Goal: Information Seeking & Learning: Check status

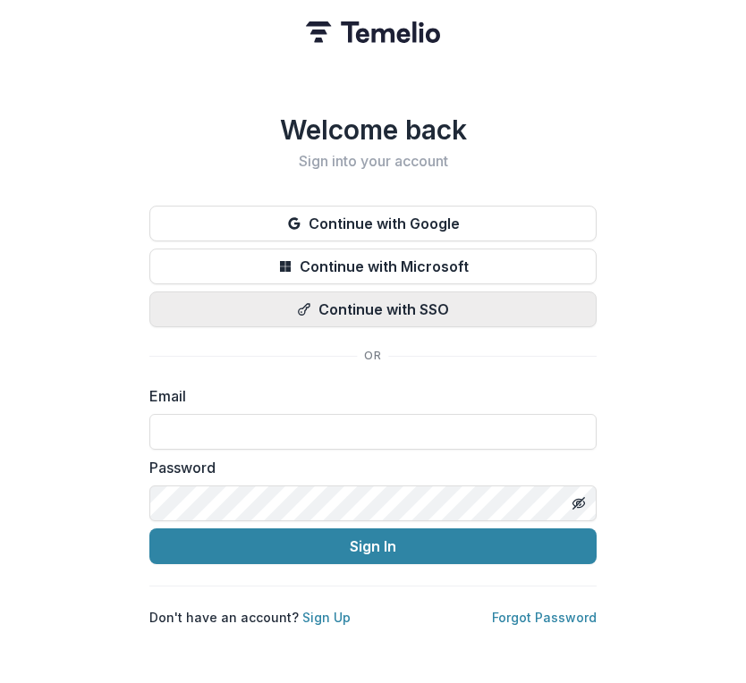
click at [257, 295] on button "Continue with SSO" at bounding box center [372, 310] width 447 height 36
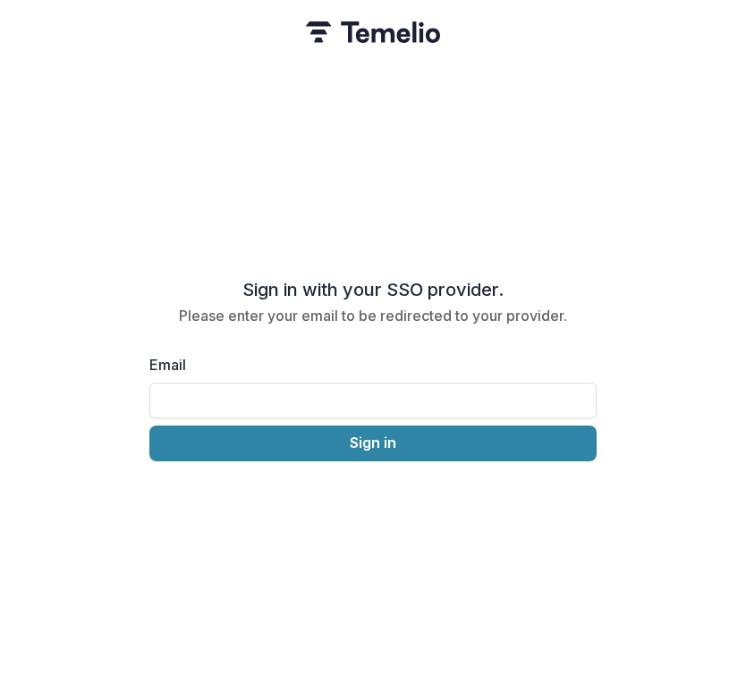
click at [272, 413] on div "Email Sign in" at bounding box center [372, 407] width 447 height 107
click at [261, 398] on input "Email" at bounding box center [372, 401] width 447 height 36
type input "**********"
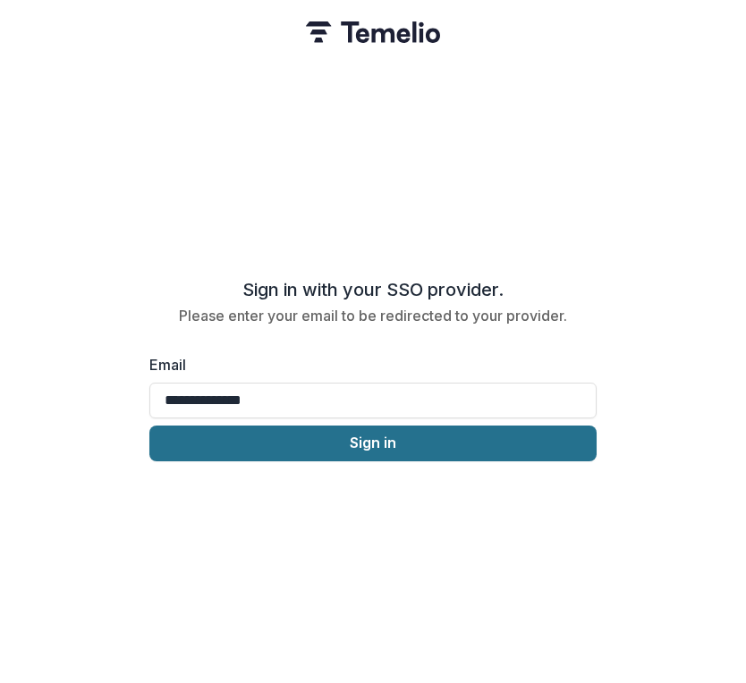
click at [282, 440] on button "Sign in" at bounding box center [372, 444] width 447 height 36
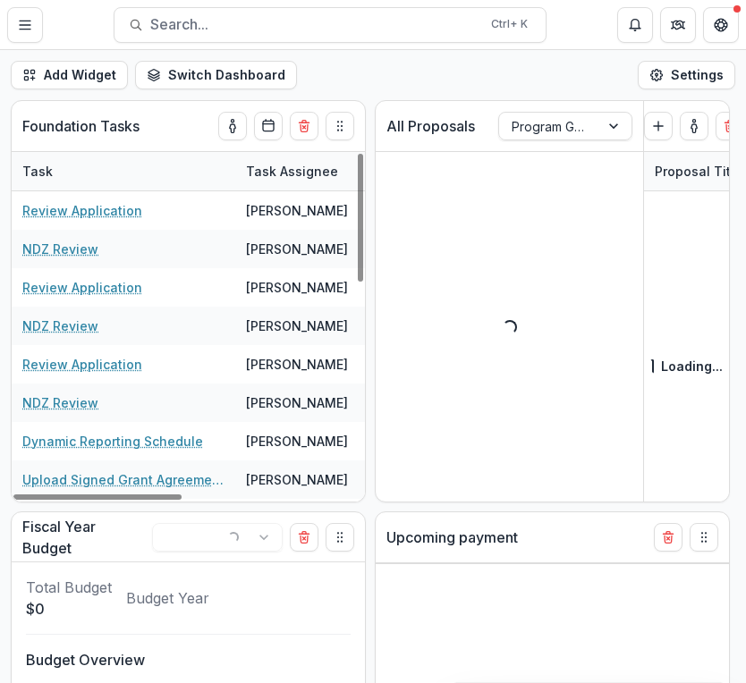
select select "******"
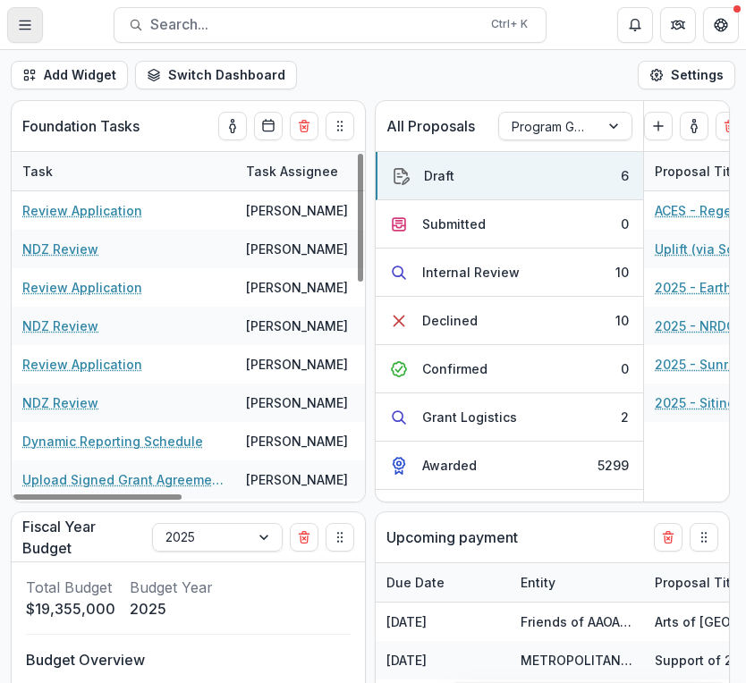
click at [32, 24] on button "Toggle Menu" at bounding box center [25, 25] width 36 height 36
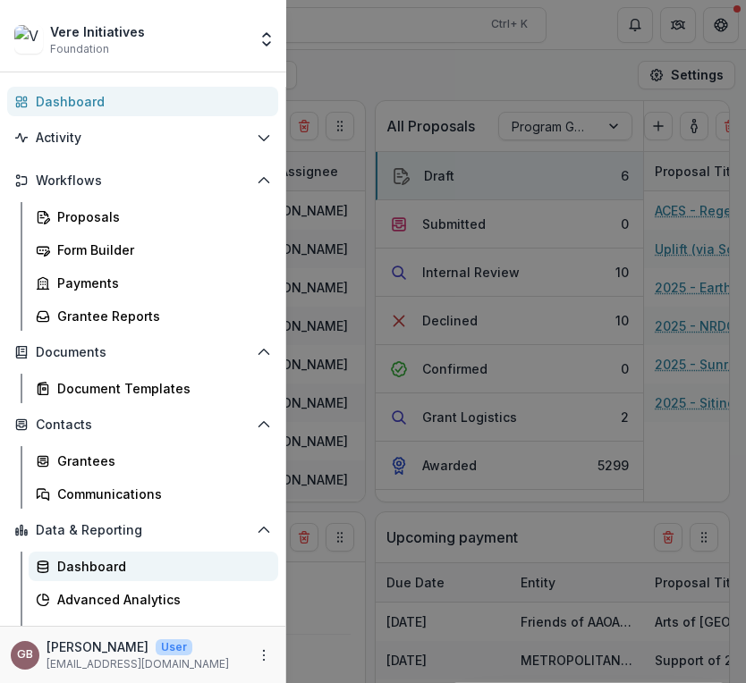
scroll to position [21, 0]
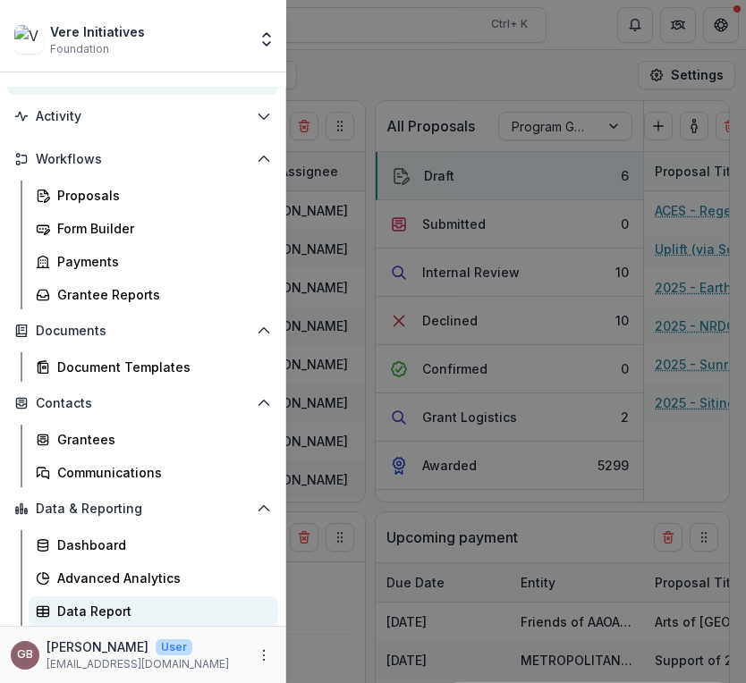
click at [94, 615] on div "Data Report" at bounding box center [160, 611] width 207 height 19
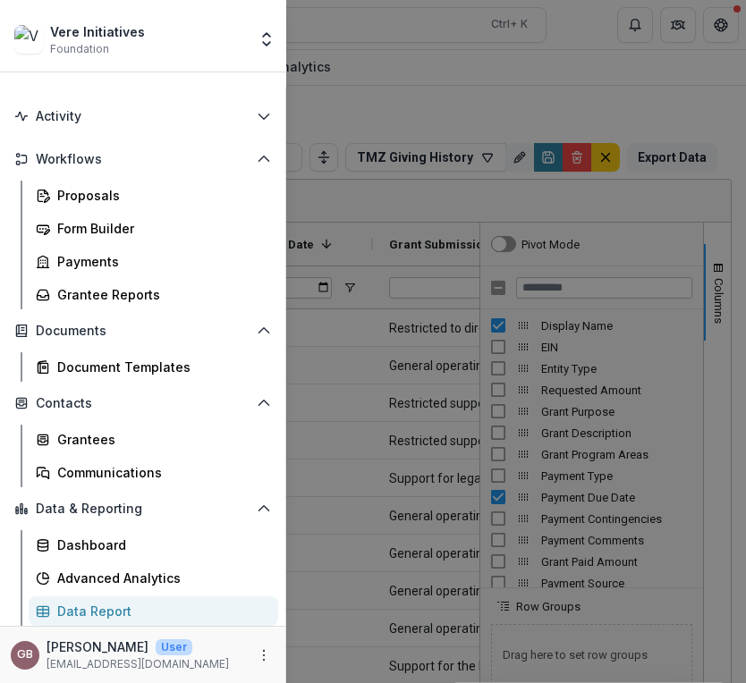
click at [358, 181] on div "Vere Initiatives Foundation Team Settings Admin Settings Dashboard Activity Tas…" at bounding box center [373, 341] width 746 height 683
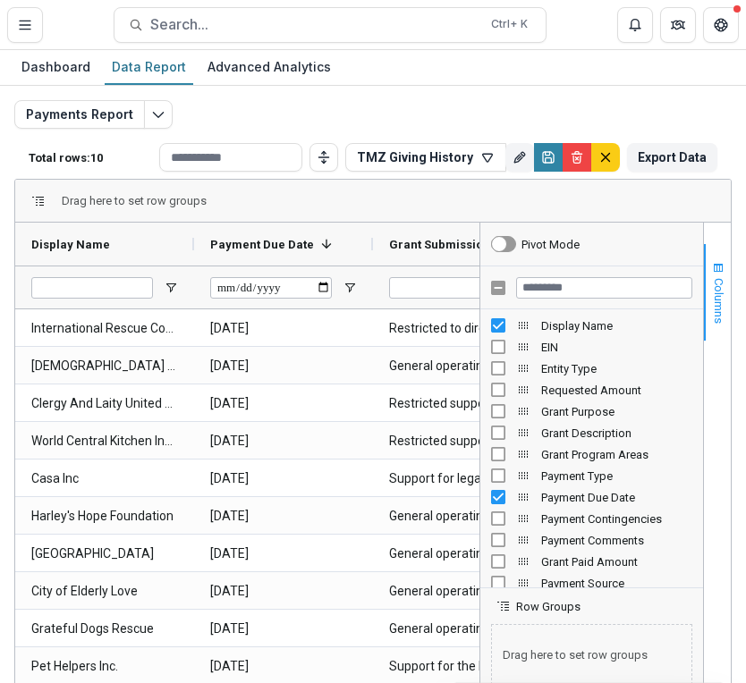
click at [716, 267] on span "button" at bounding box center [718, 268] width 14 height 14
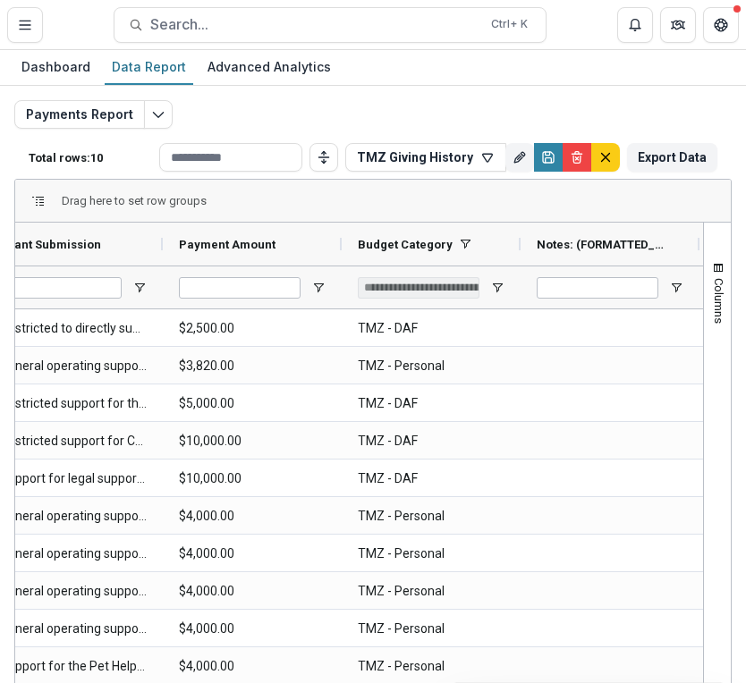
click at [505, 292] on div "**********" at bounding box center [431, 287] width 179 height 43
click at [497, 284] on span "Open Filter Menu" at bounding box center [497, 288] width 14 height 14
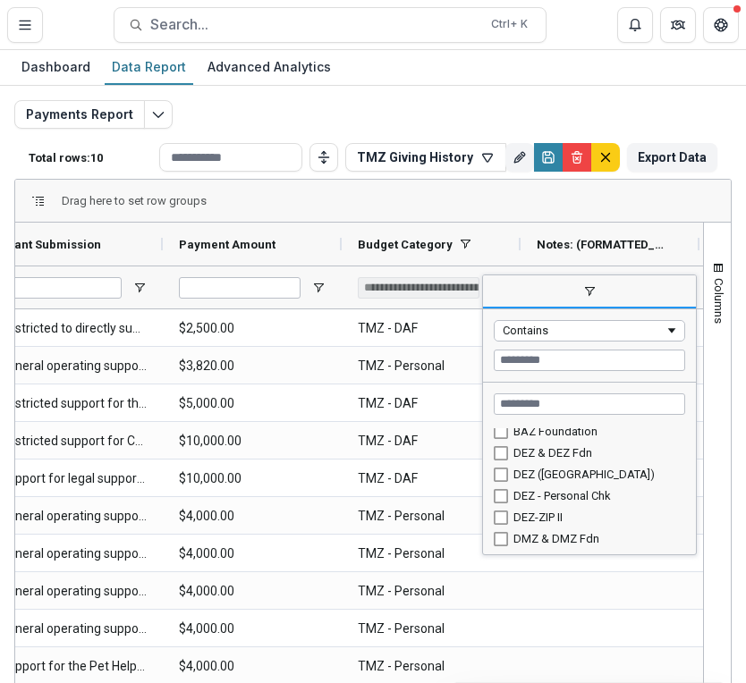
scroll to position [199, 0]
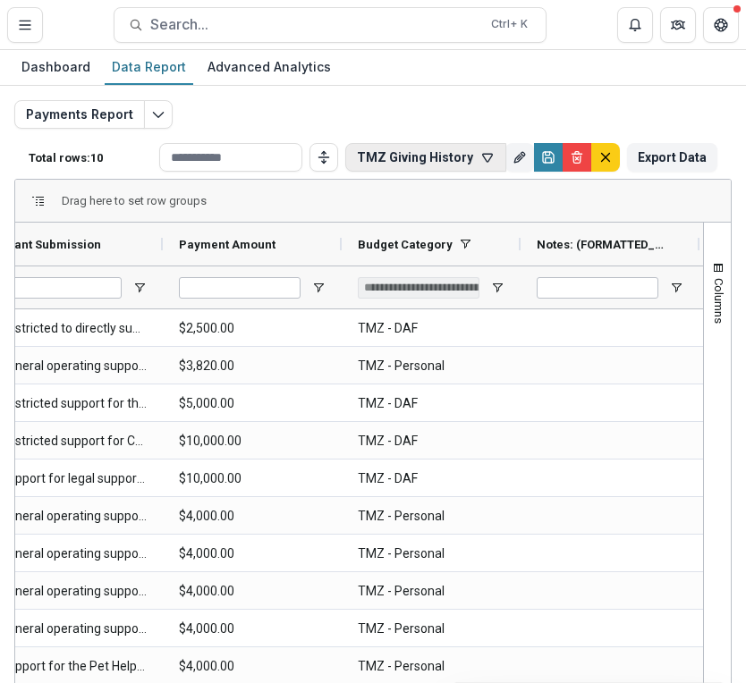
click at [379, 158] on button "TMZ Giving History" at bounding box center [425, 157] width 161 height 29
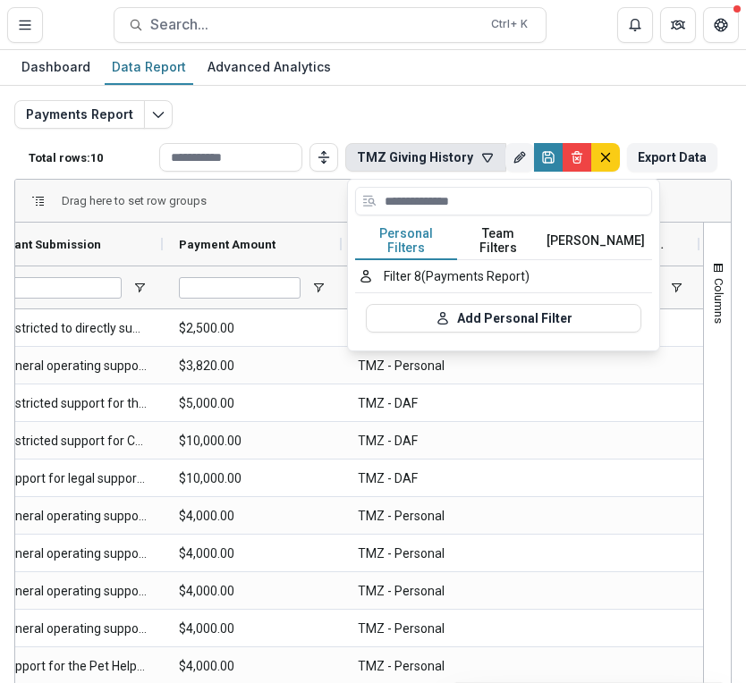
click at [462, 242] on button "Team Filters" at bounding box center [498, 242] width 82 height 38
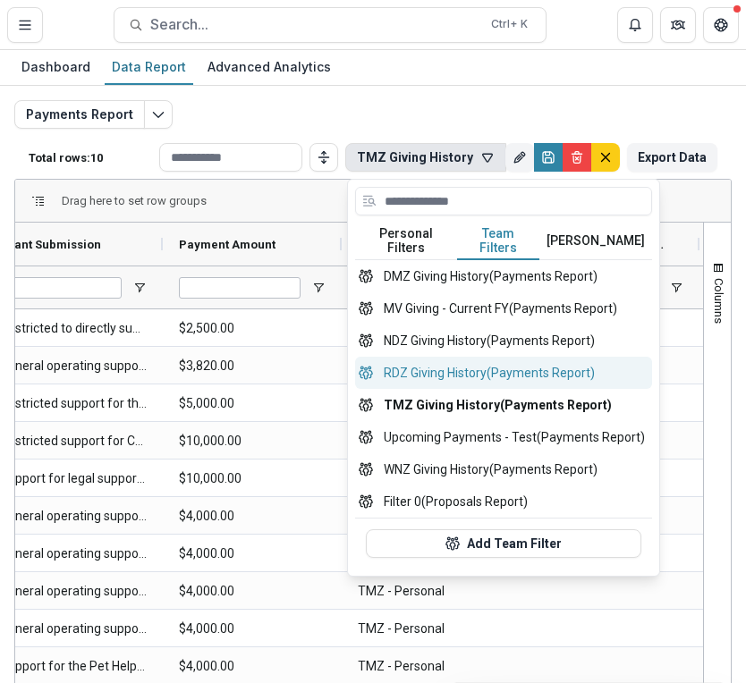
click at [453, 357] on button "RDZ Giving History (Payments Report)" at bounding box center [503, 373] width 297 height 32
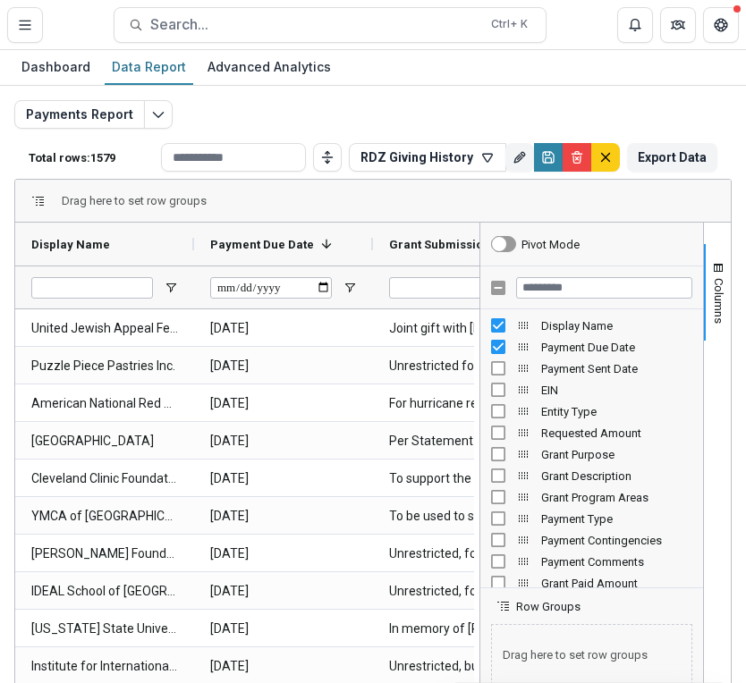
click at [426, 211] on div "Drag here to set row groups" at bounding box center [373, 201] width 716 height 43
click at [722, 261] on button "Columns" at bounding box center [717, 292] width 27 height 97
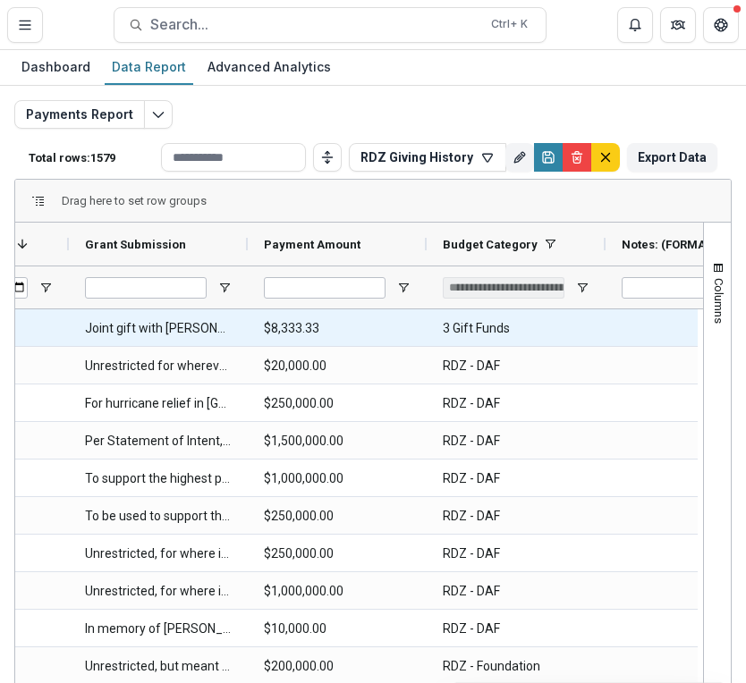
scroll to position [0, 313]
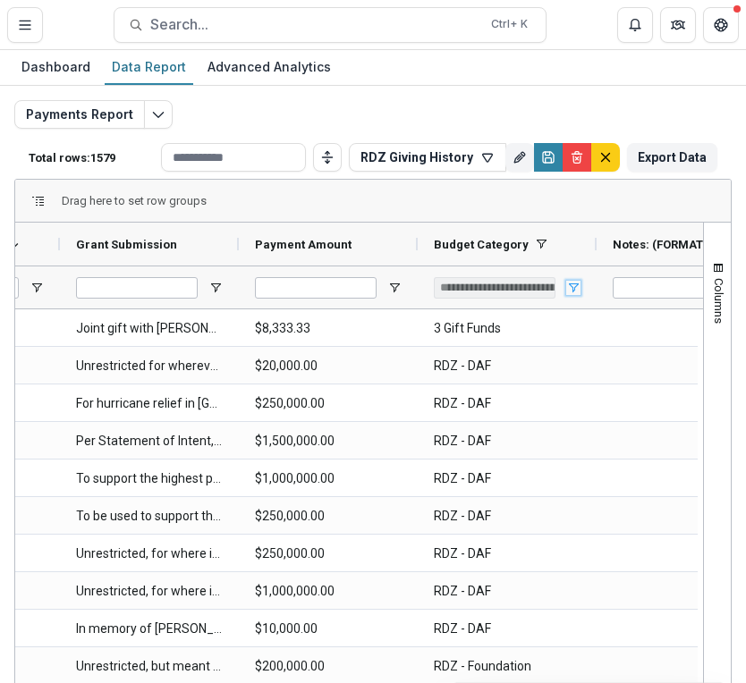
click at [571, 292] on span "Open Filter Menu" at bounding box center [573, 288] width 14 height 14
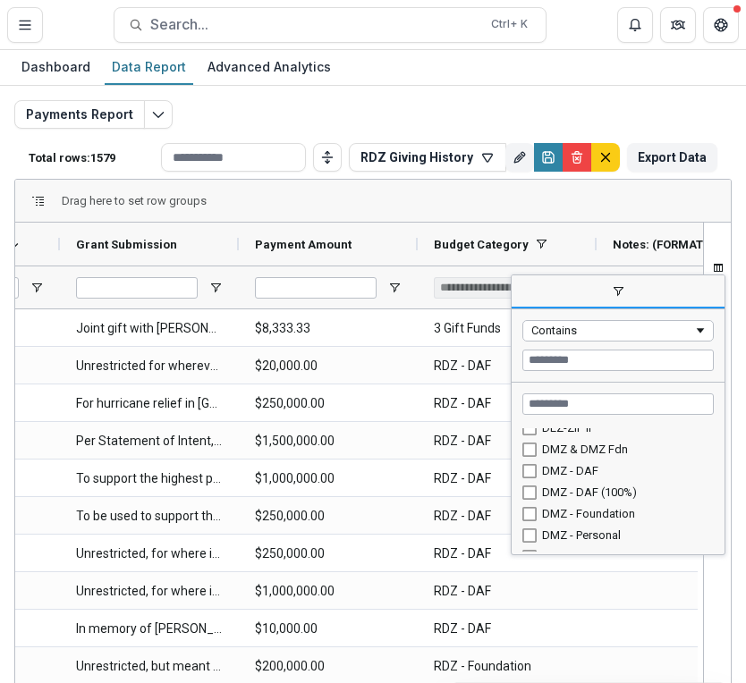
scroll to position [291, 0]
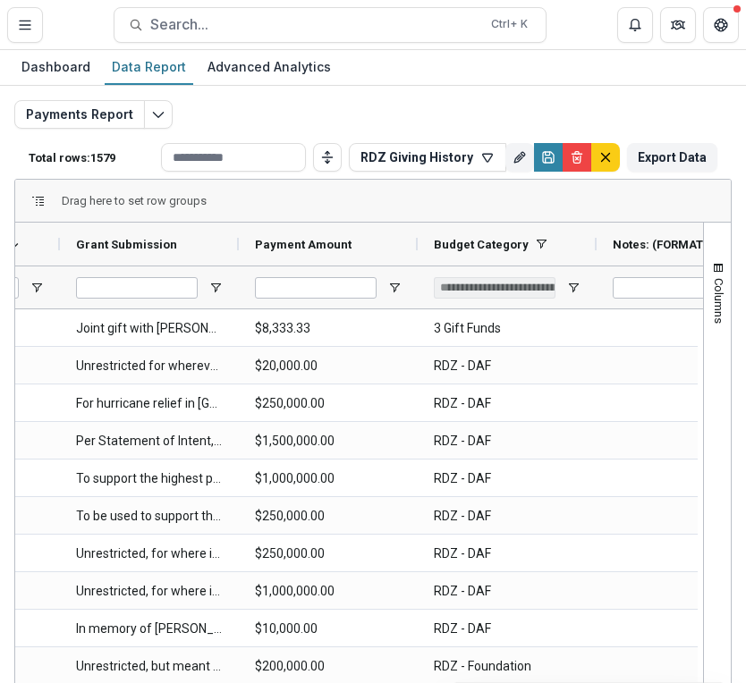
click at [549, 206] on div "Drag here to set row groups" at bounding box center [373, 201] width 716 height 43
click at [480, 161] on icon "button" at bounding box center [487, 157] width 14 height 14
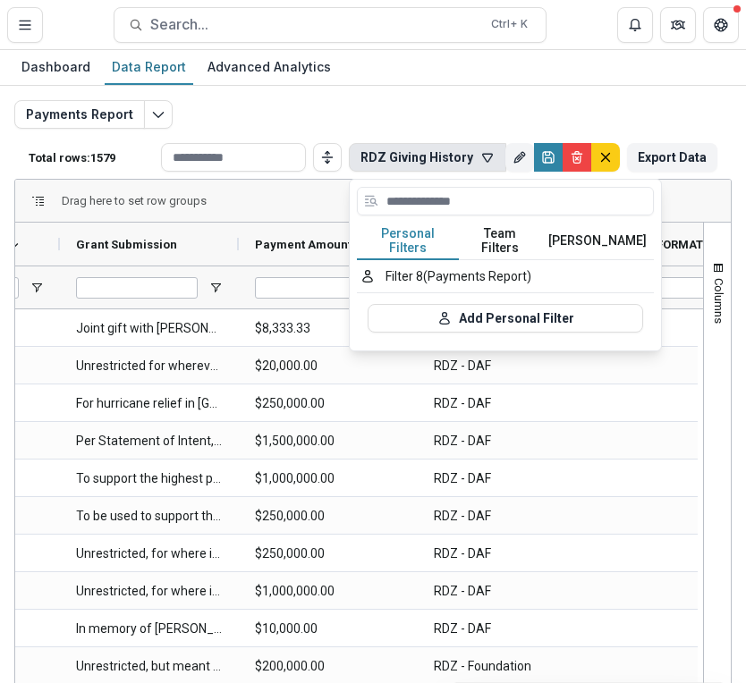
click at [487, 240] on button "Team Filters" at bounding box center [500, 242] width 82 height 38
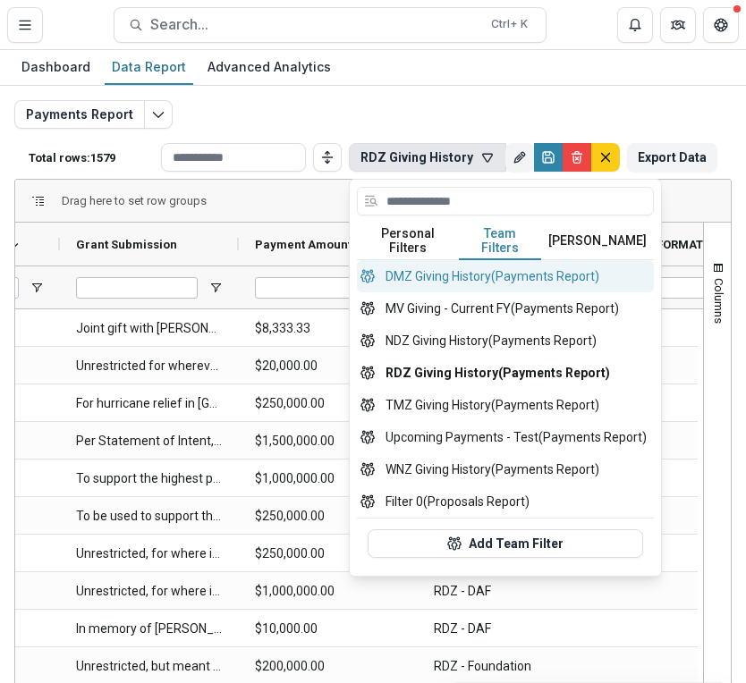
click at [483, 262] on button "DMZ Giving History (Payments Report)" at bounding box center [505, 276] width 297 height 32
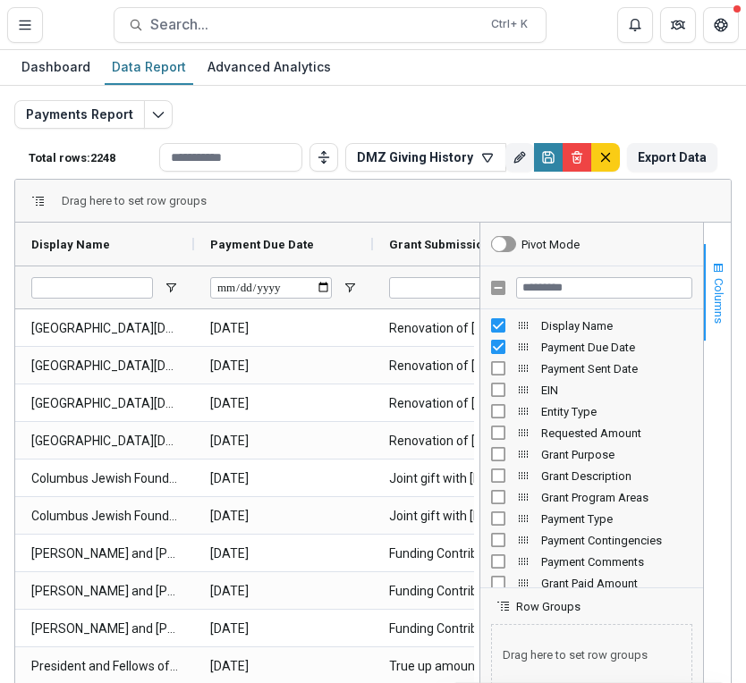
click at [716, 275] on span "button" at bounding box center [718, 268] width 14 height 14
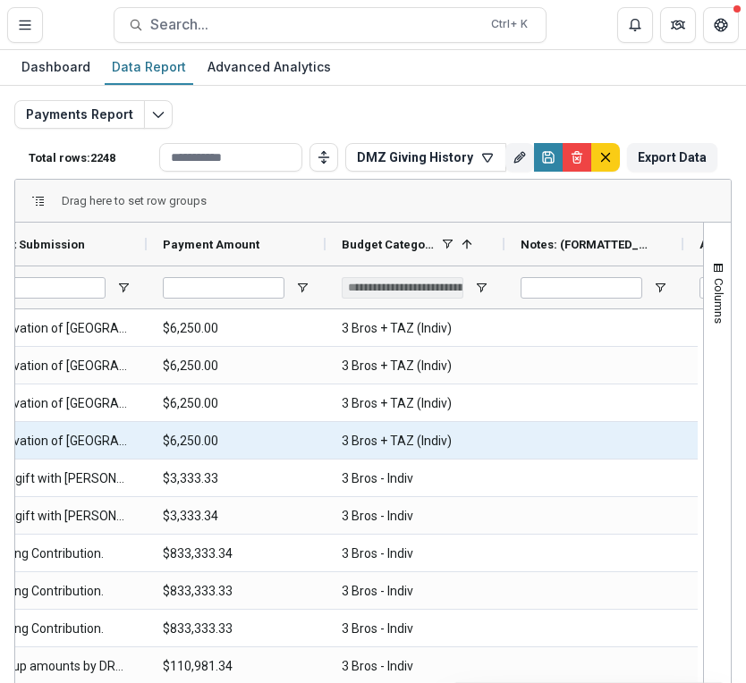
scroll to position [0, 404]
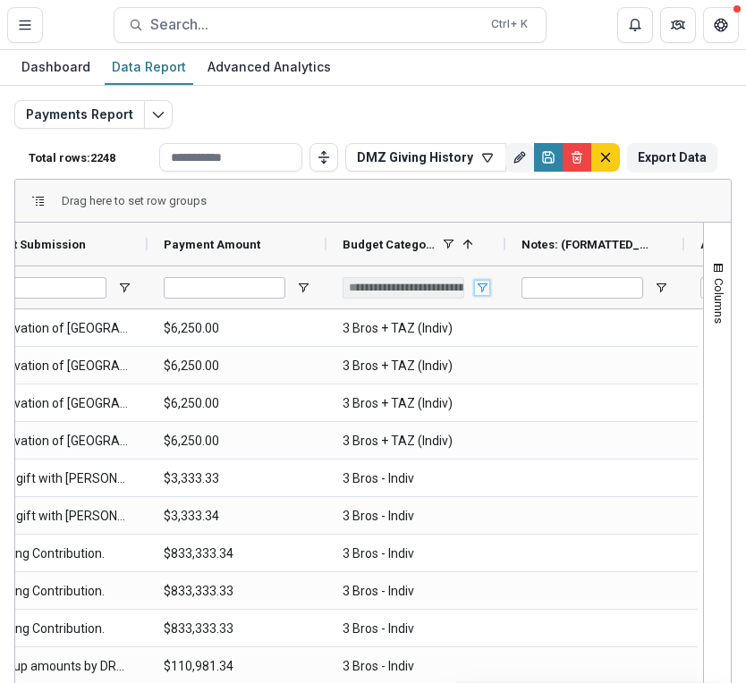
click at [480, 284] on span "Open Filter Menu" at bounding box center [482, 288] width 14 height 14
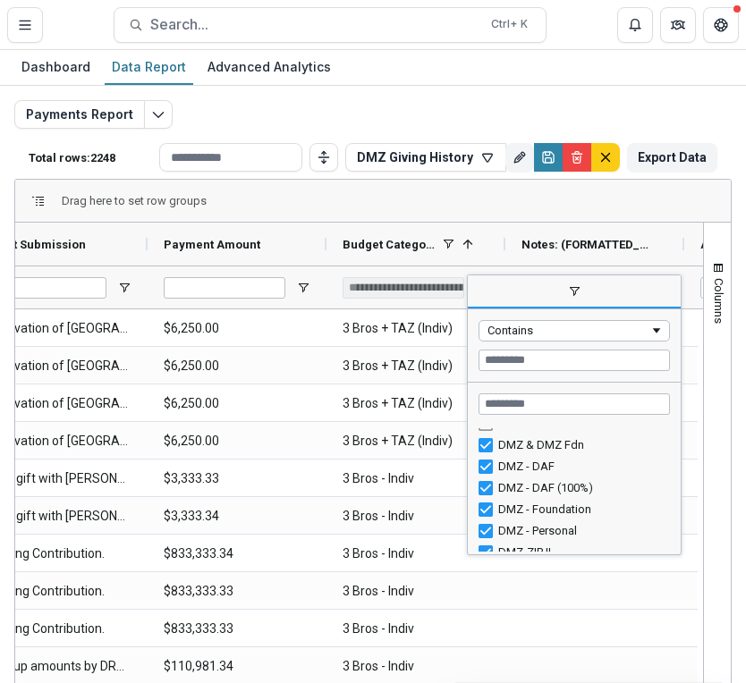
scroll to position [293, 0]
click at [433, 166] on button "DMZ Giving History" at bounding box center [425, 157] width 161 height 29
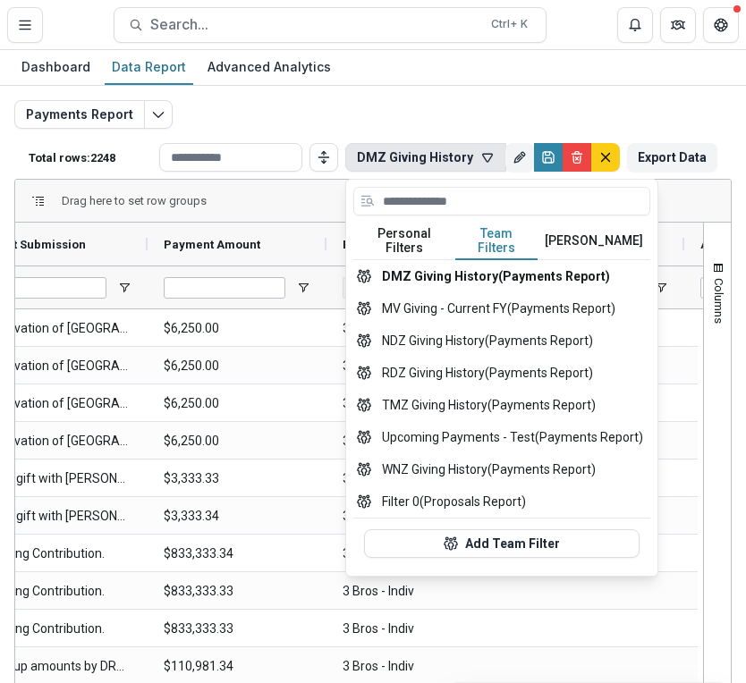
click at [475, 240] on button "Team Filters" at bounding box center [496, 242] width 82 height 38
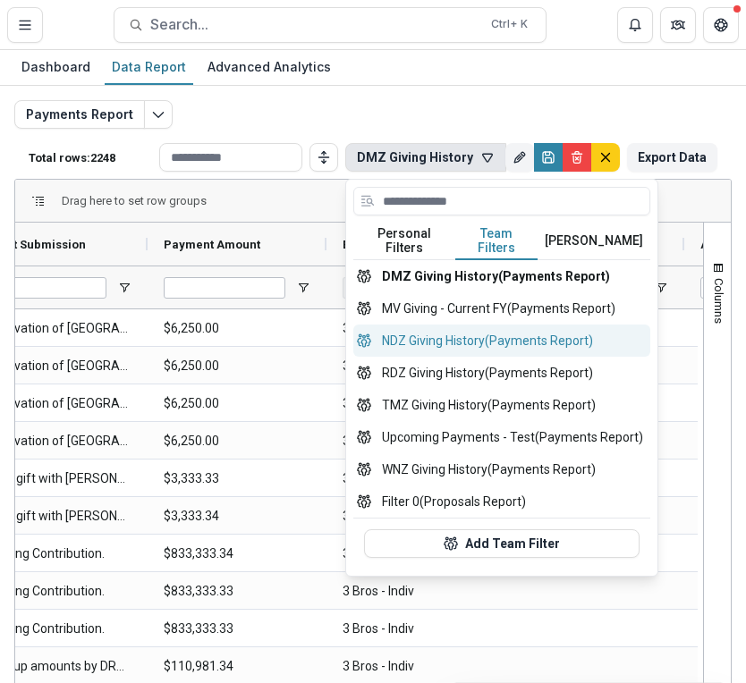
click at [470, 332] on button "NDZ Giving History (Payments Report)" at bounding box center [501, 341] width 297 height 32
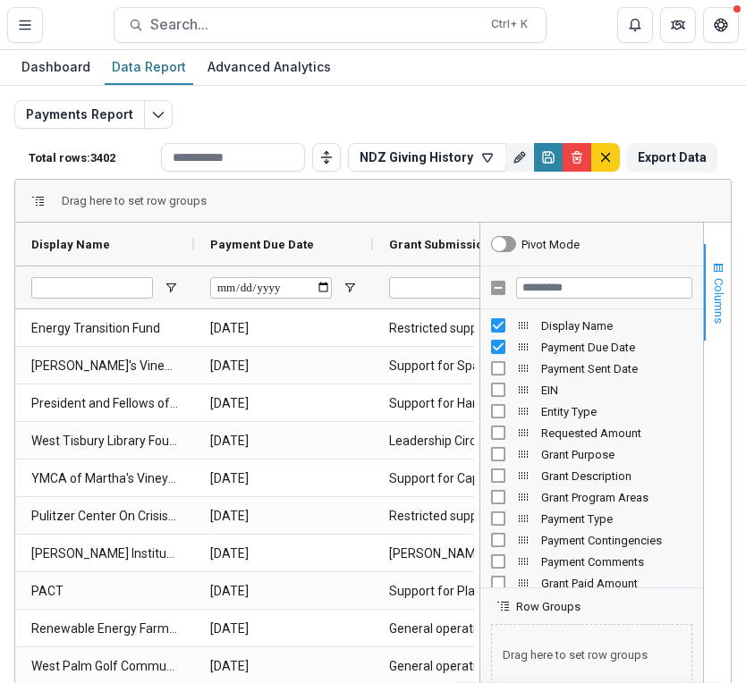
click at [717, 259] on button "Columns" at bounding box center [717, 292] width 27 height 97
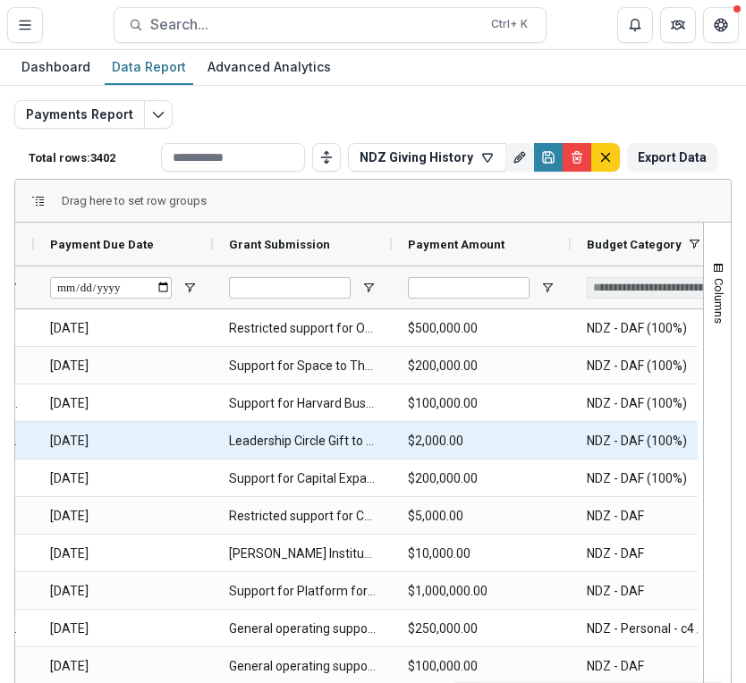
scroll to position [0, 230]
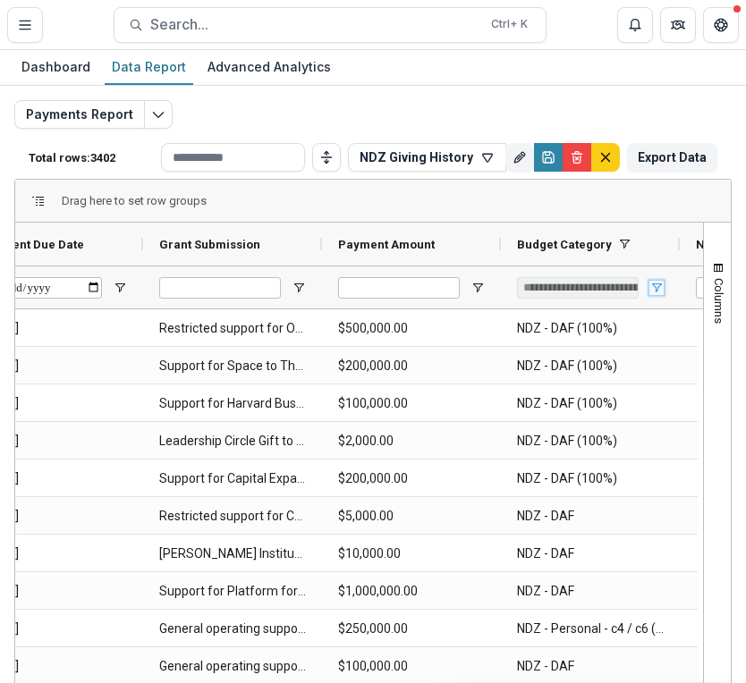
click at [654, 281] on span "Open Filter Menu" at bounding box center [656, 288] width 14 height 14
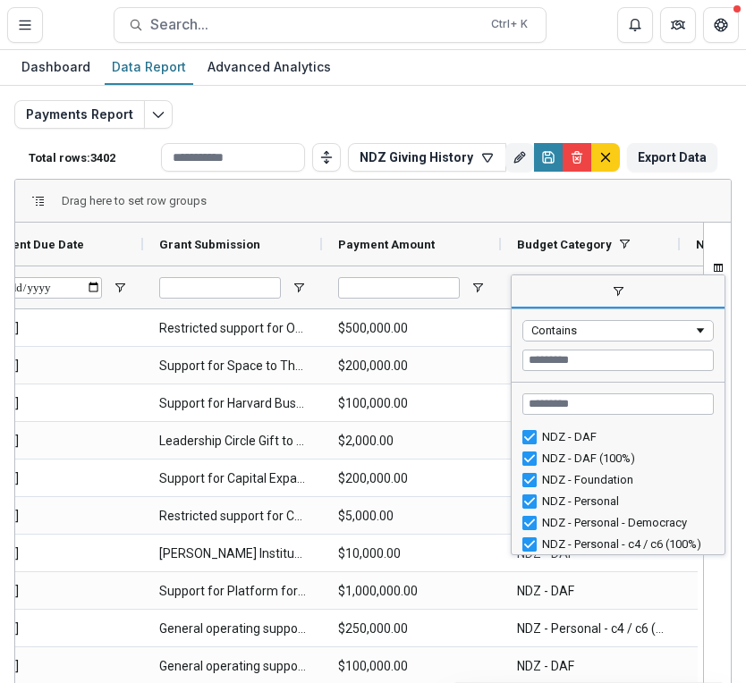
scroll to position [455, 0]
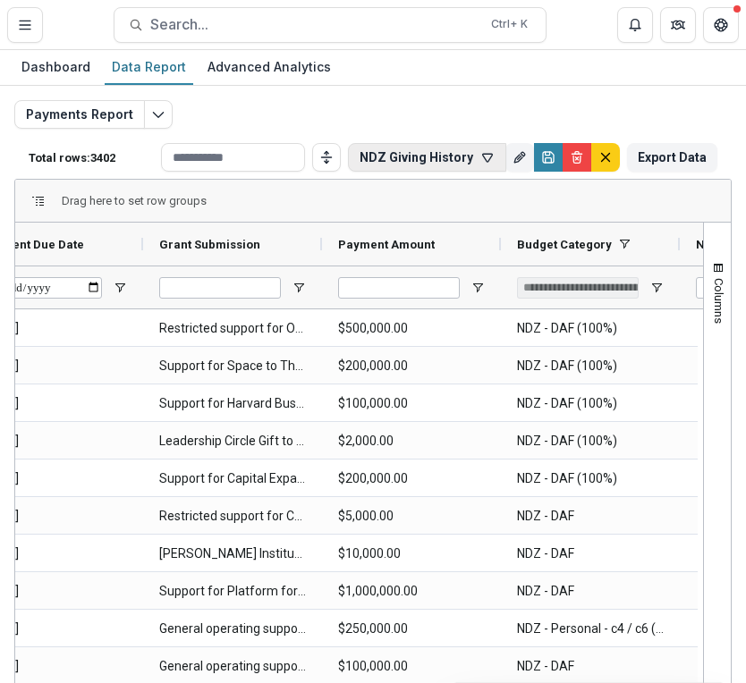
click at [469, 171] on button "NDZ Giving History" at bounding box center [427, 157] width 158 height 29
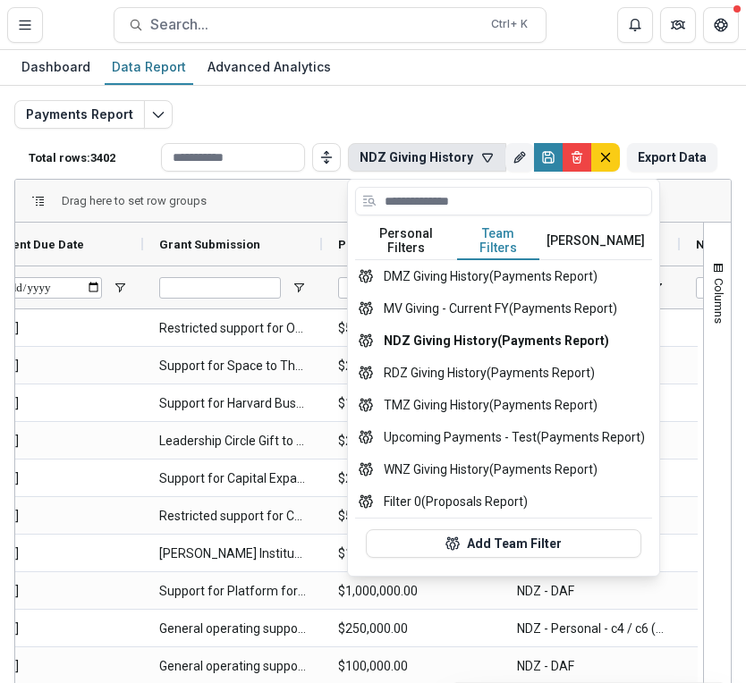
click at [492, 241] on button "Team Filters" at bounding box center [498, 242] width 82 height 38
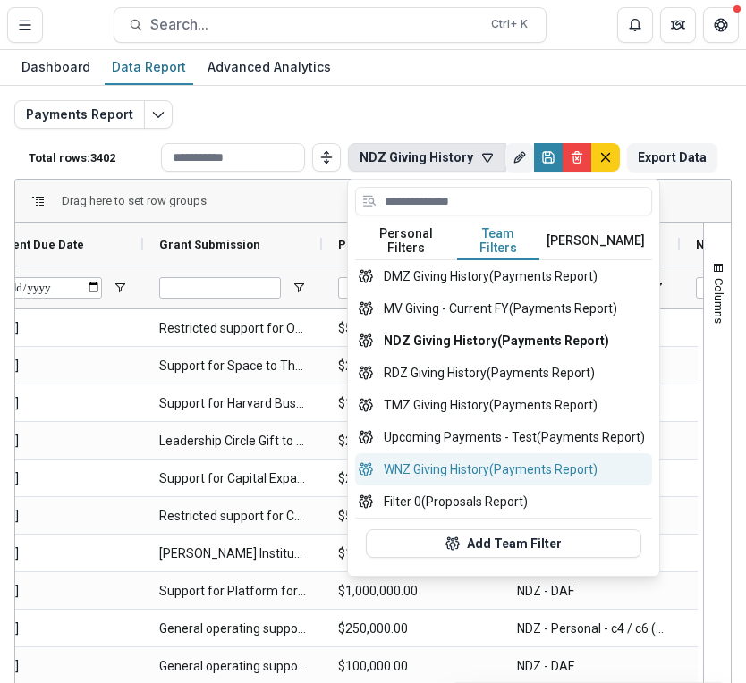
click at [469, 454] on button "WNZ Giving History (Payments Report)" at bounding box center [503, 470] width 297 height 32
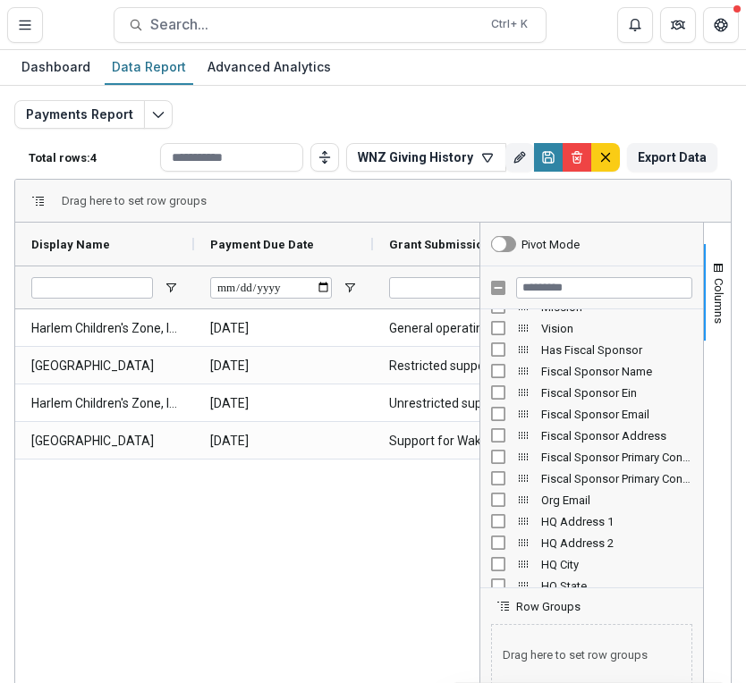
scroll to position [807, 0]
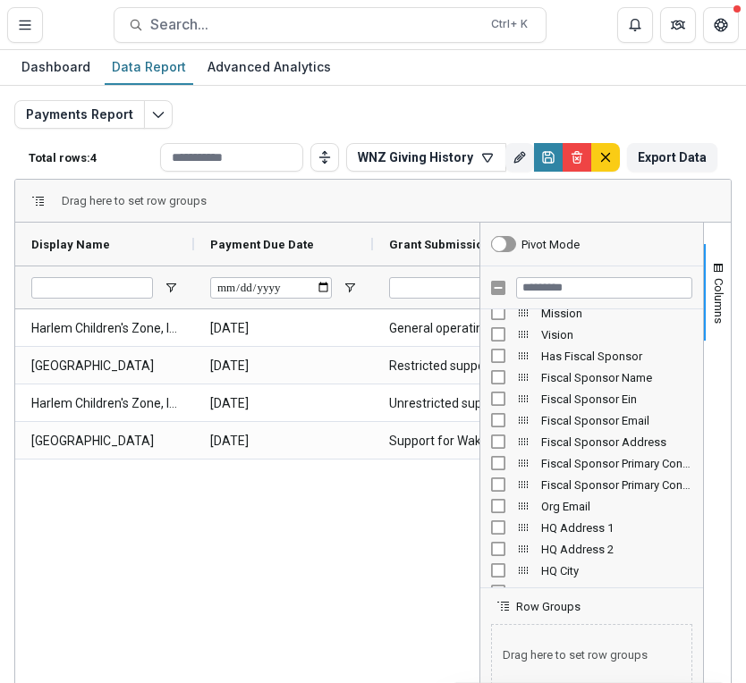
click at [431, 544] on div "Harlem Children's Zone, Inc. [DATE] General operating support $12,500.00 [GEOGR…" at bounding box center [247, 553] width 464 height 489
click at [716, 270] on span "button" at bounding box center [718, 268] width 14 height 14
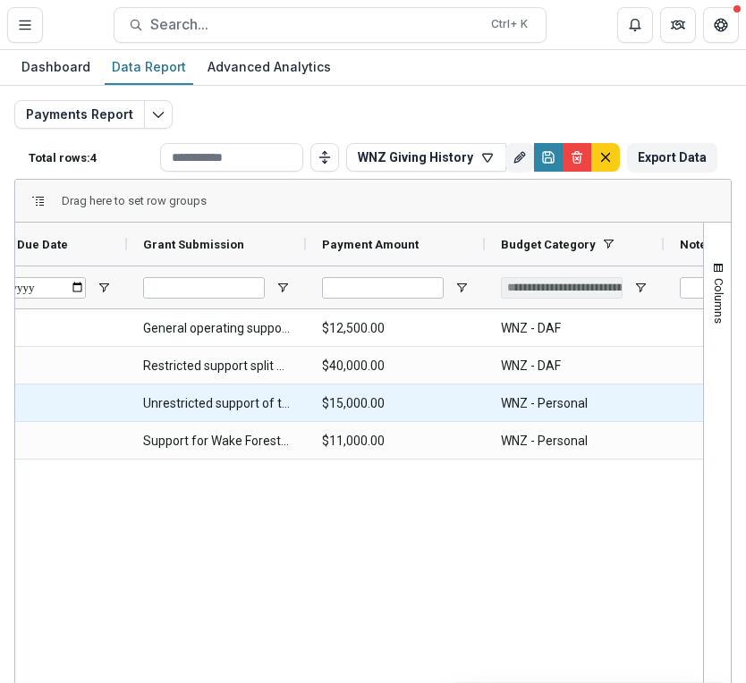
scroll to position [0, 259]
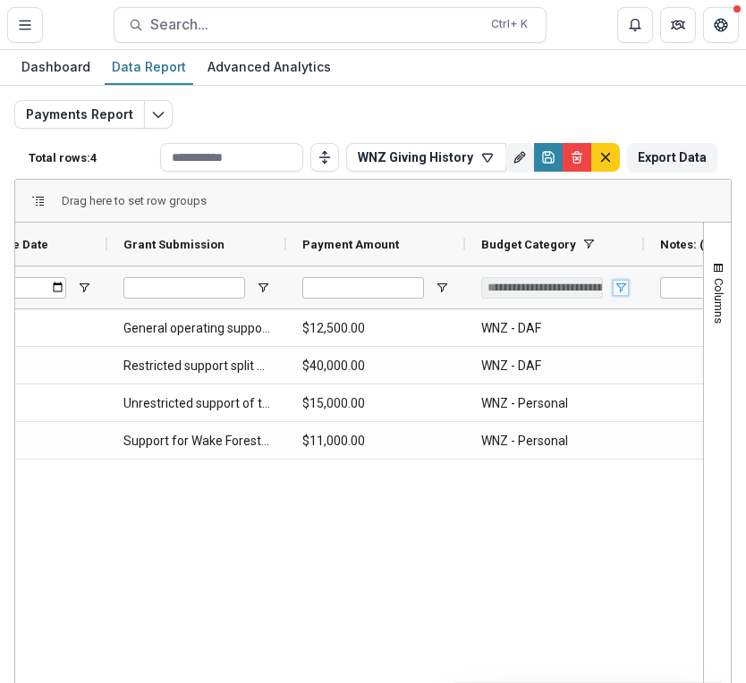
click at [623, 287] on span "Open Filter Menu" at bounding box center [621, 288] width 14 height 14
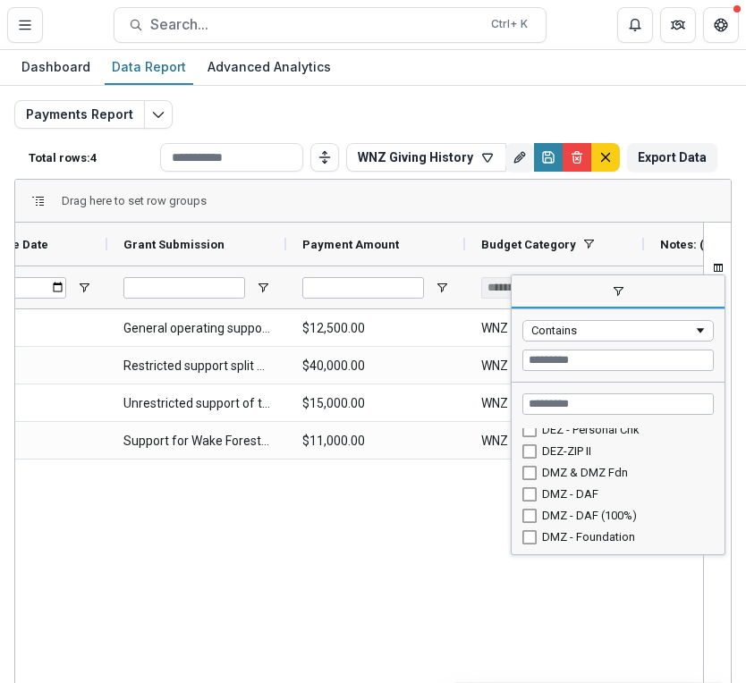
scroll to position [266, 0]
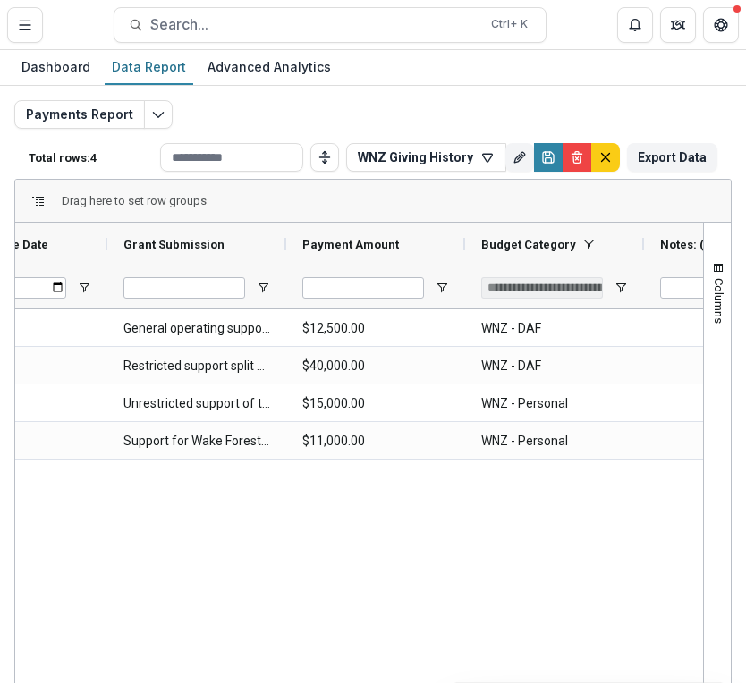
click at [371, 530] on div "Harlem Children's Zone, Inc. [DATE] General operating support $12,500.00 WNZ - …" at bounding box center [359, 553] width 688 height 489
click at [454, 152] on button "WNZ Giving History" at bounding box center [426, 157] width 160 height 29
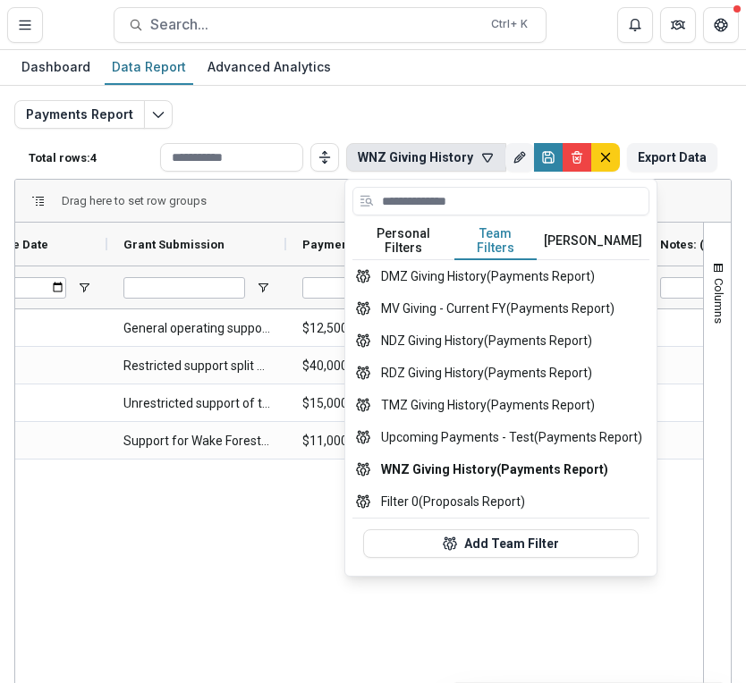
click at [490, 234] on button "Team Filters" at bounding box center [495, 242] width 82 height 38
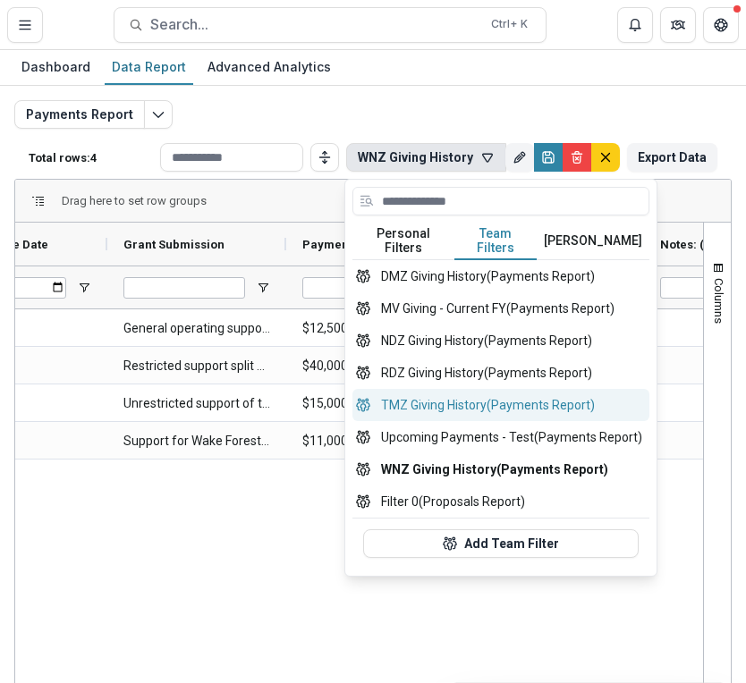
click at [447, 389] on button "TMZ Giving History (Payments Report)" at bounding box center [500, 405] width 297 height 32
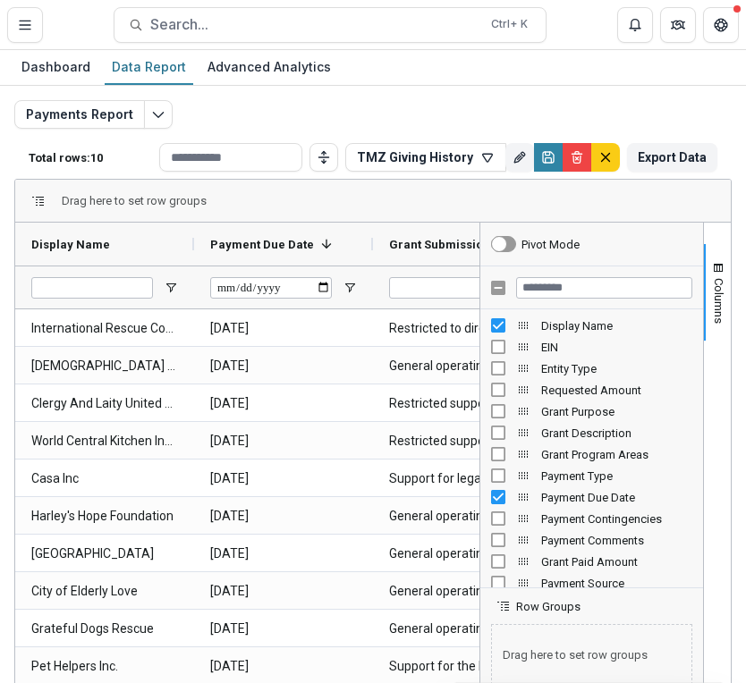
click at [432, 114] on div "Payments Report Total rows: 10 TMZ Giving History Personal Filters Team Filters…" at bounding box center [372, 431] width 717 height 662
click at [389, 106] on div "Payments Report Total rows: 10 TMZ Giving History Personal Filters Team Filters…" at bounding box center [372, 431] width 717 height 662
